Goal: Task Accomplishment & Management: Manage account settings

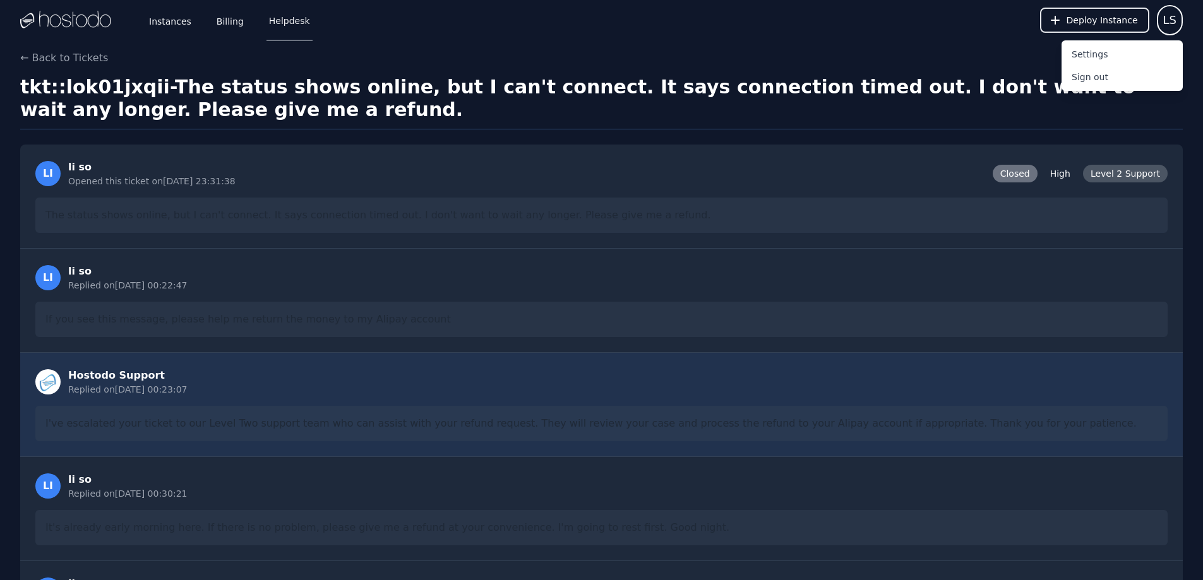
drag, startPoint x: 405, startPoint y: 215, endPoint x: 327, endPoint y: 81, distance: 155.1
click at [288, 27] on link "Helpdesk" at bounding box center [290, 20] width 46 height 42
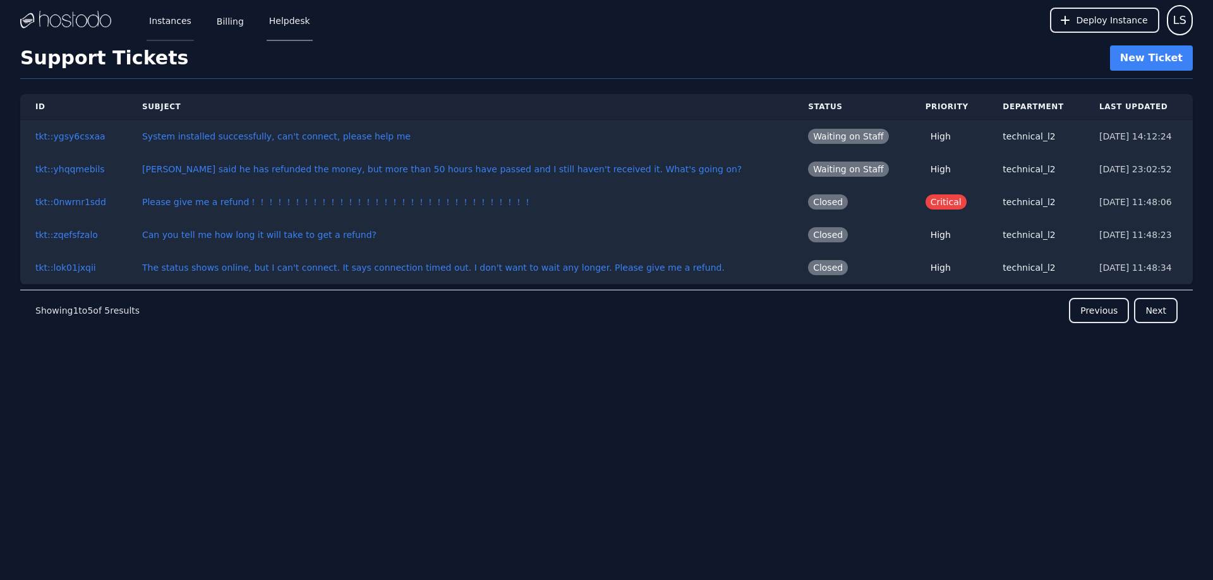
click at [169, 20] on link "Instances" at bounding box center [170, 20] width 47 height 42
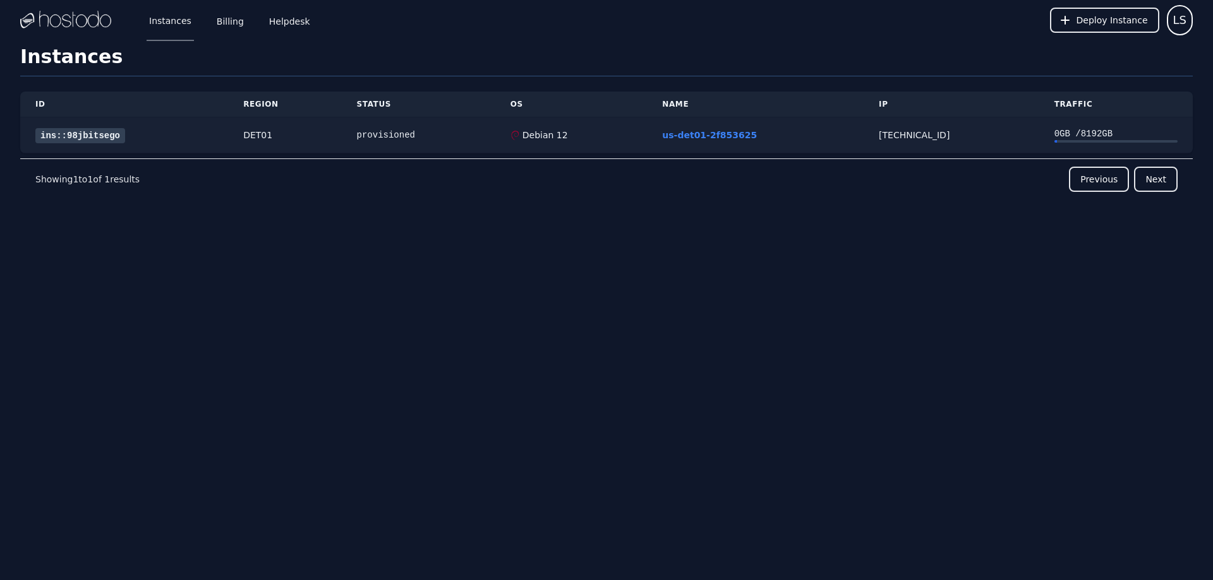
click at [90, 131] on link "ins::98jbitsego" at bounding box center [80, 135] width 90 height 15
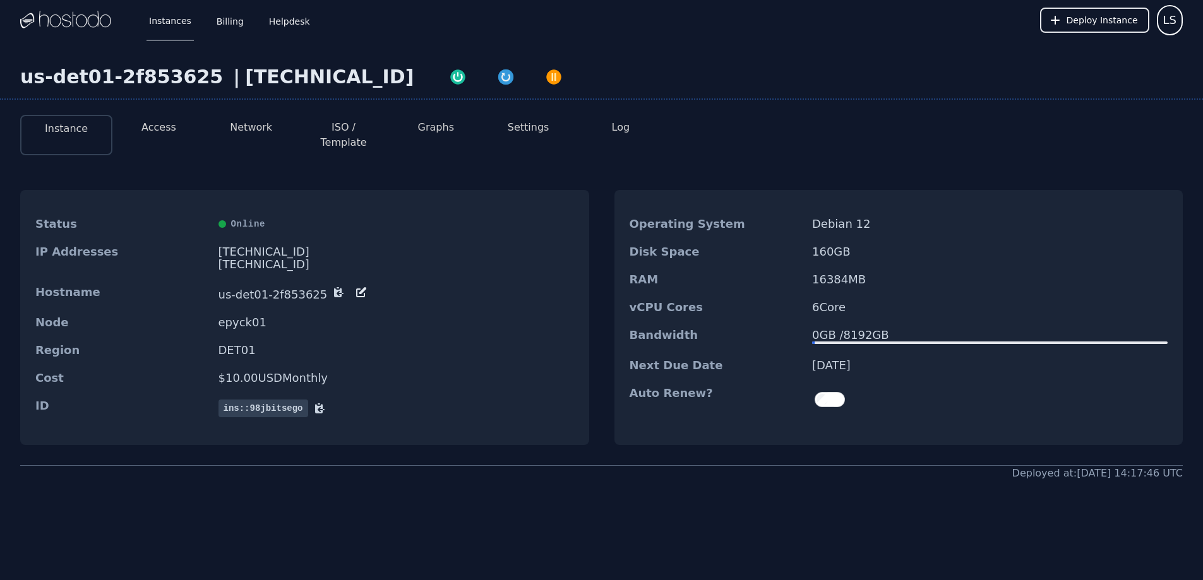
click at [148, 128] on button "Access" at bounding box center [158, 127] width 35 height 15
click at [169, 126] on button "Access" at bounding box center [158, 127] width 35 height 15
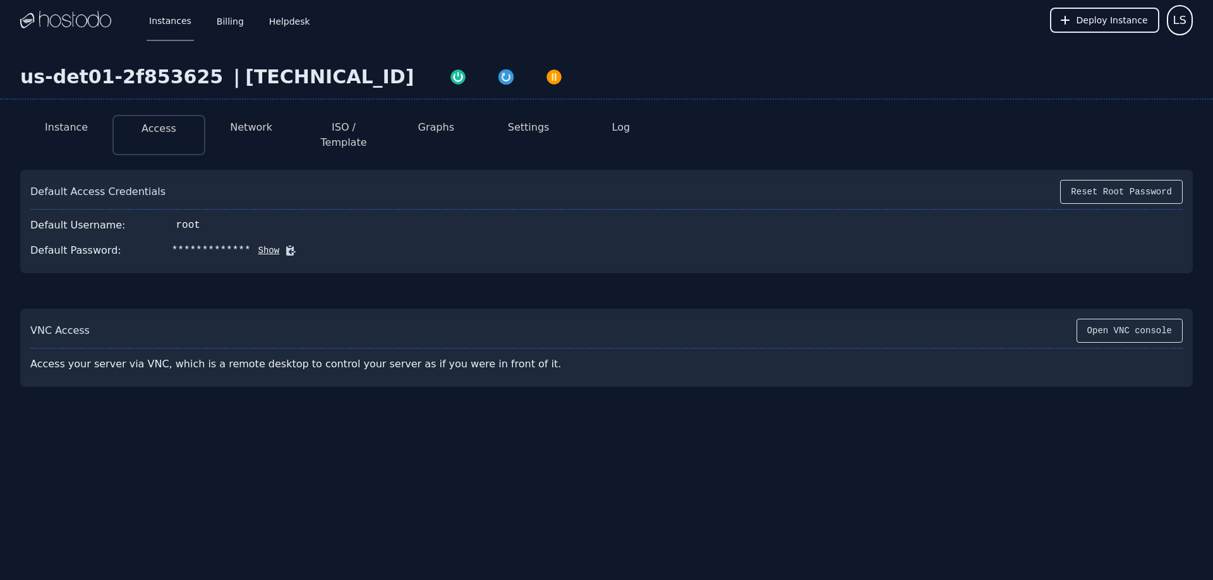
click at [261, 244] on button "Show" at bounding box center [265, 250] width 29 height 13
click at [304, 246] on icon at bounding box center [308, 250] width 9 height 9
